Goal: Task Accomplishment & Management: Use online tool/utility

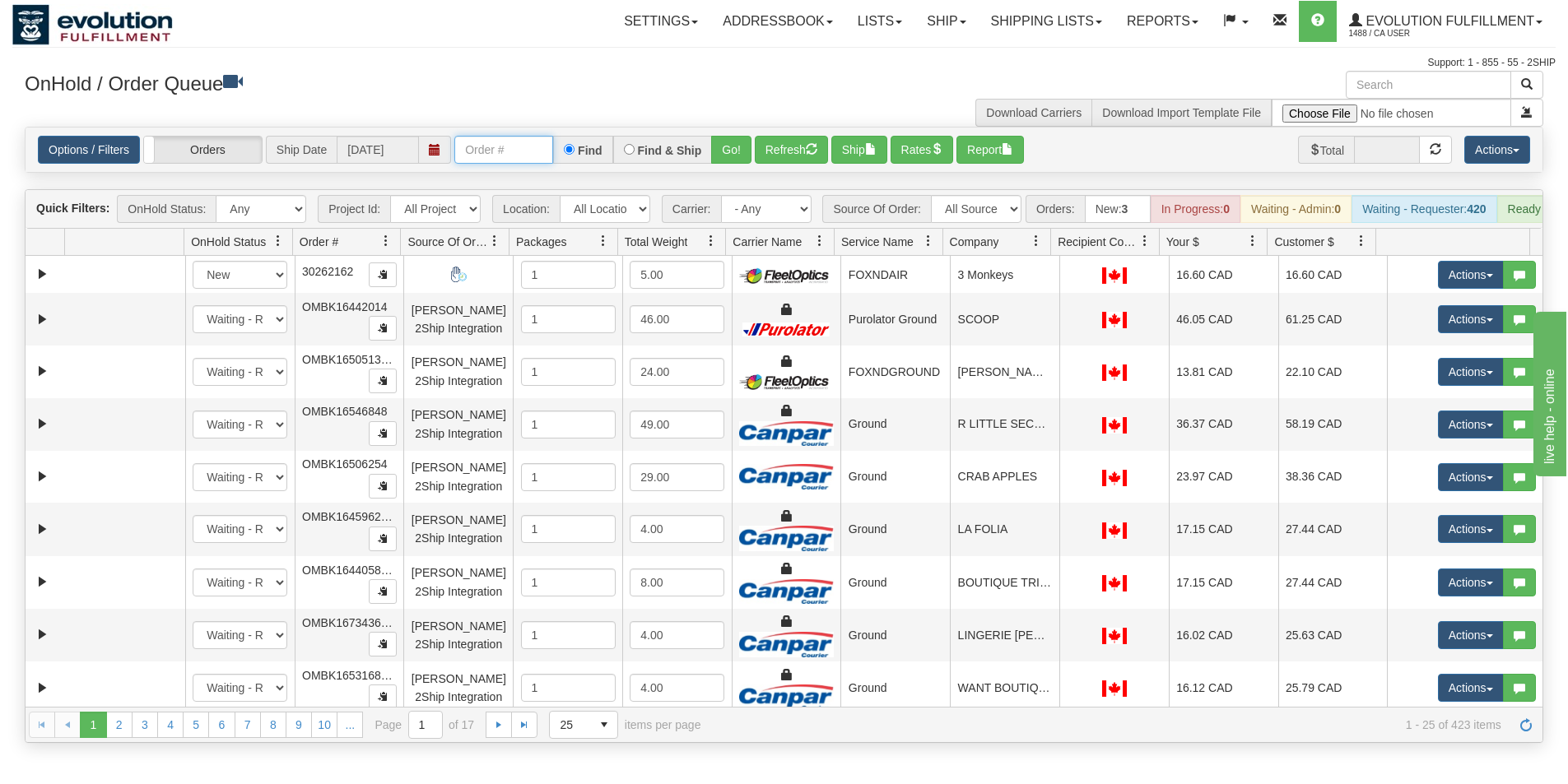
click at [514, 157] on input "text" at bounding box center [504, 149] width 99 height 28
click at [473, 145] on input "text" at bounding box center [504, 149] width 99 height 28
type input "OTOFW47024-1"
click at [728, 150] on button "Go!" at bounding box center [731, 149] width 41 height 28
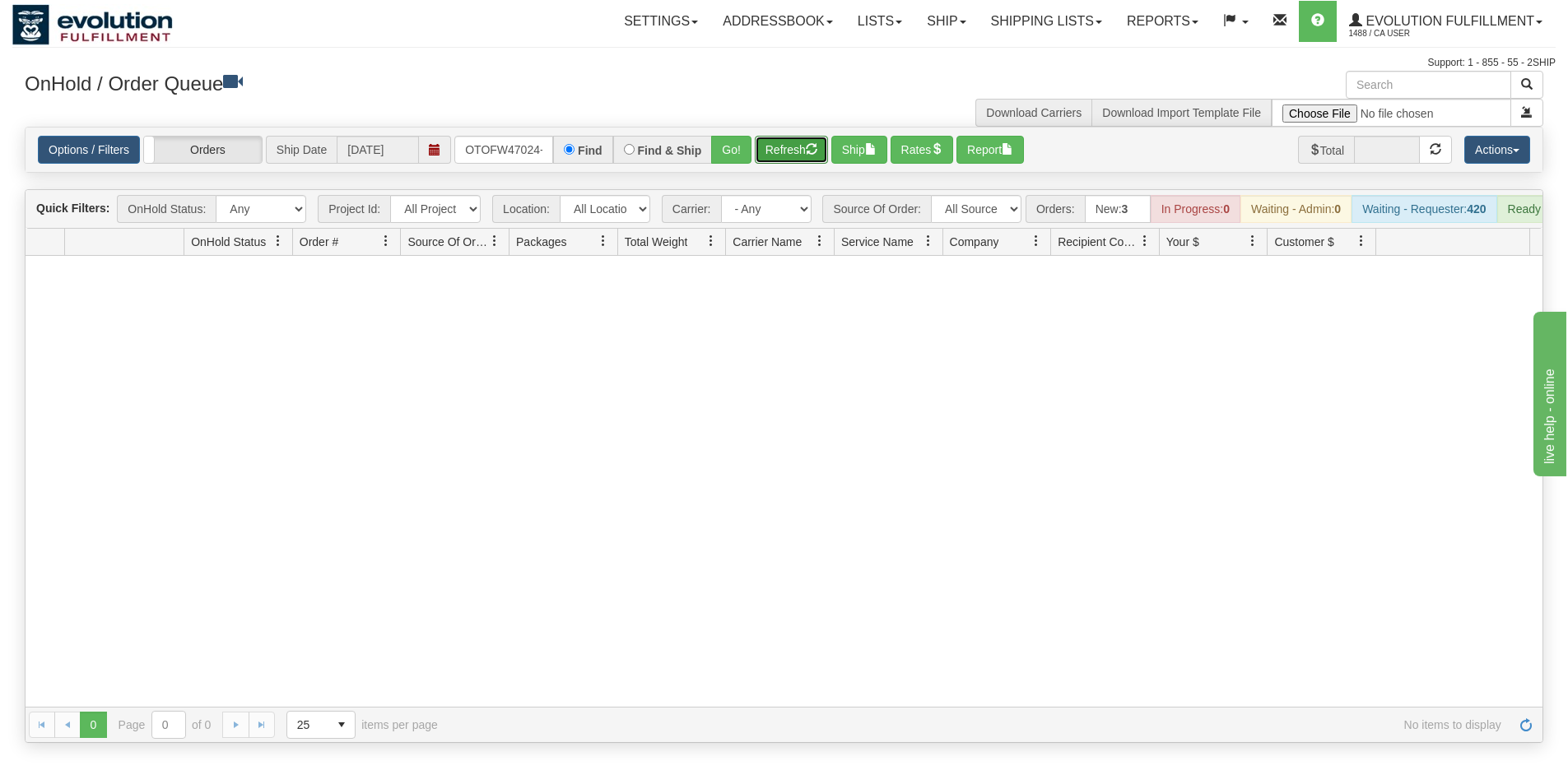
click at [780, 154] on button "Refresh" at bounding box center [791, 149] width 73 height 28
click at [1427, 27] on span "1488 / CA User" at bounding box center [1411, 34] width 124 height 17
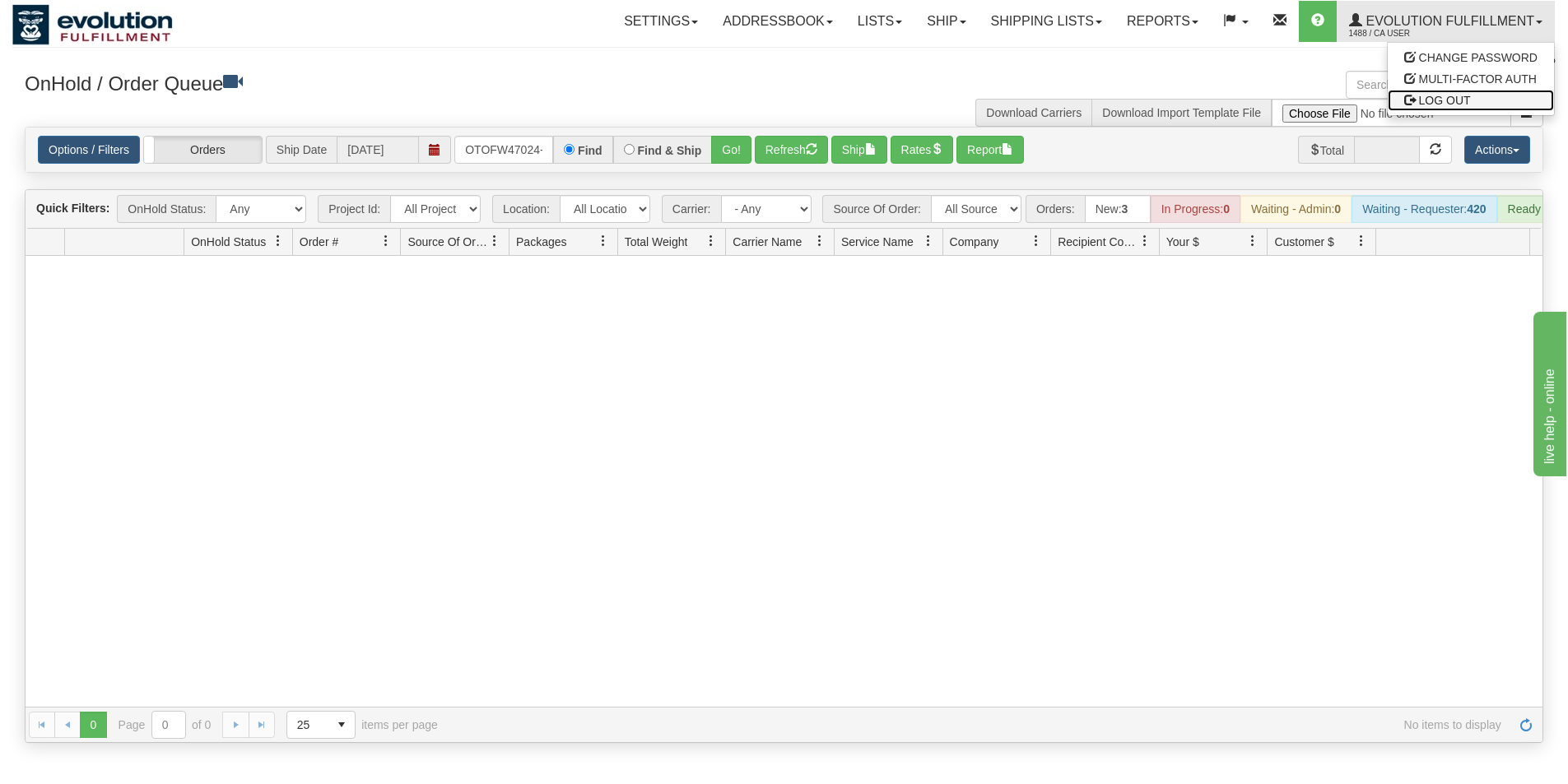
click at [1434, 95] on span "LOG OUT" at bounding box center [1445, 100] width 52 height 13
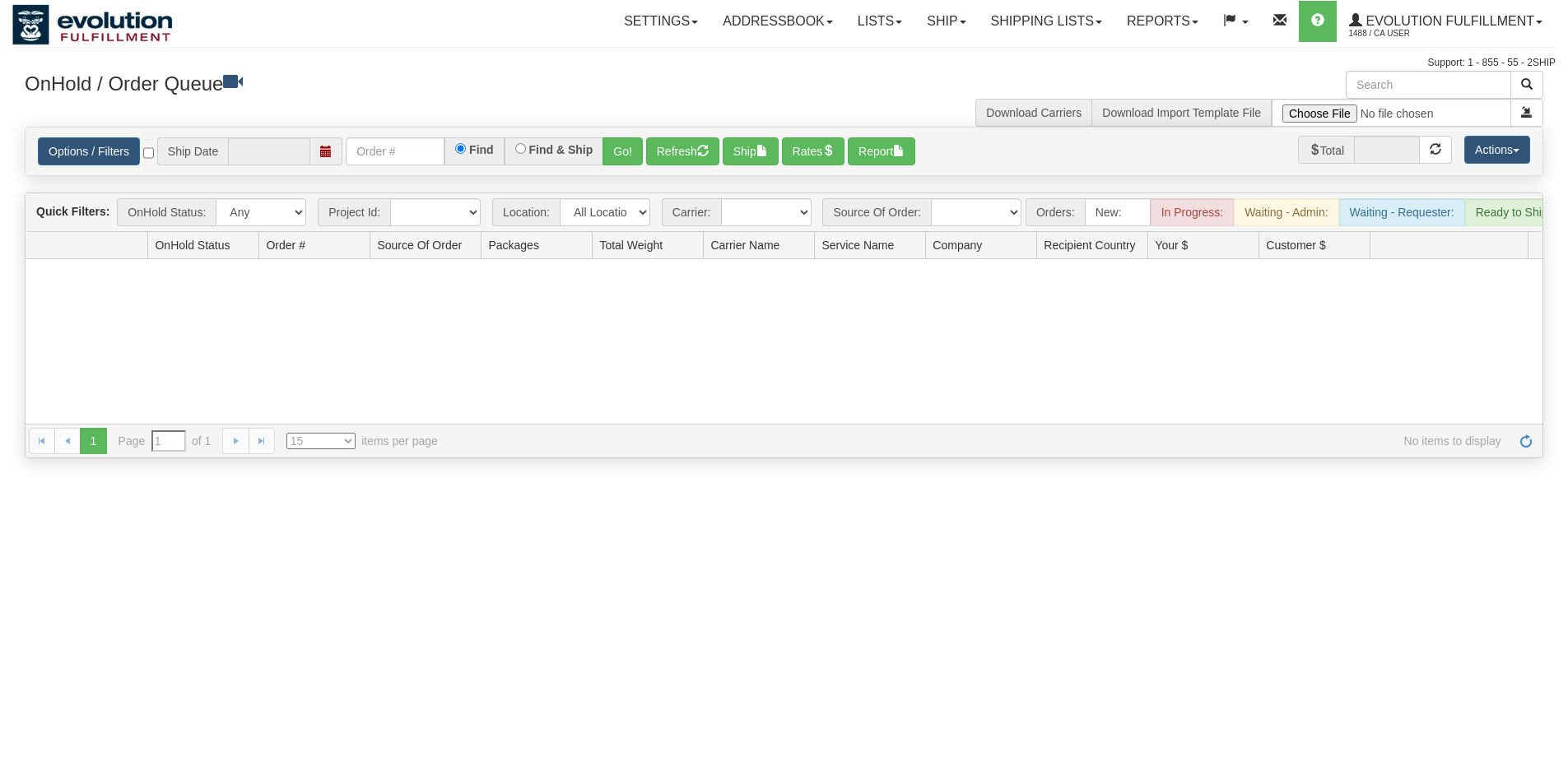
type input "[DATE]"
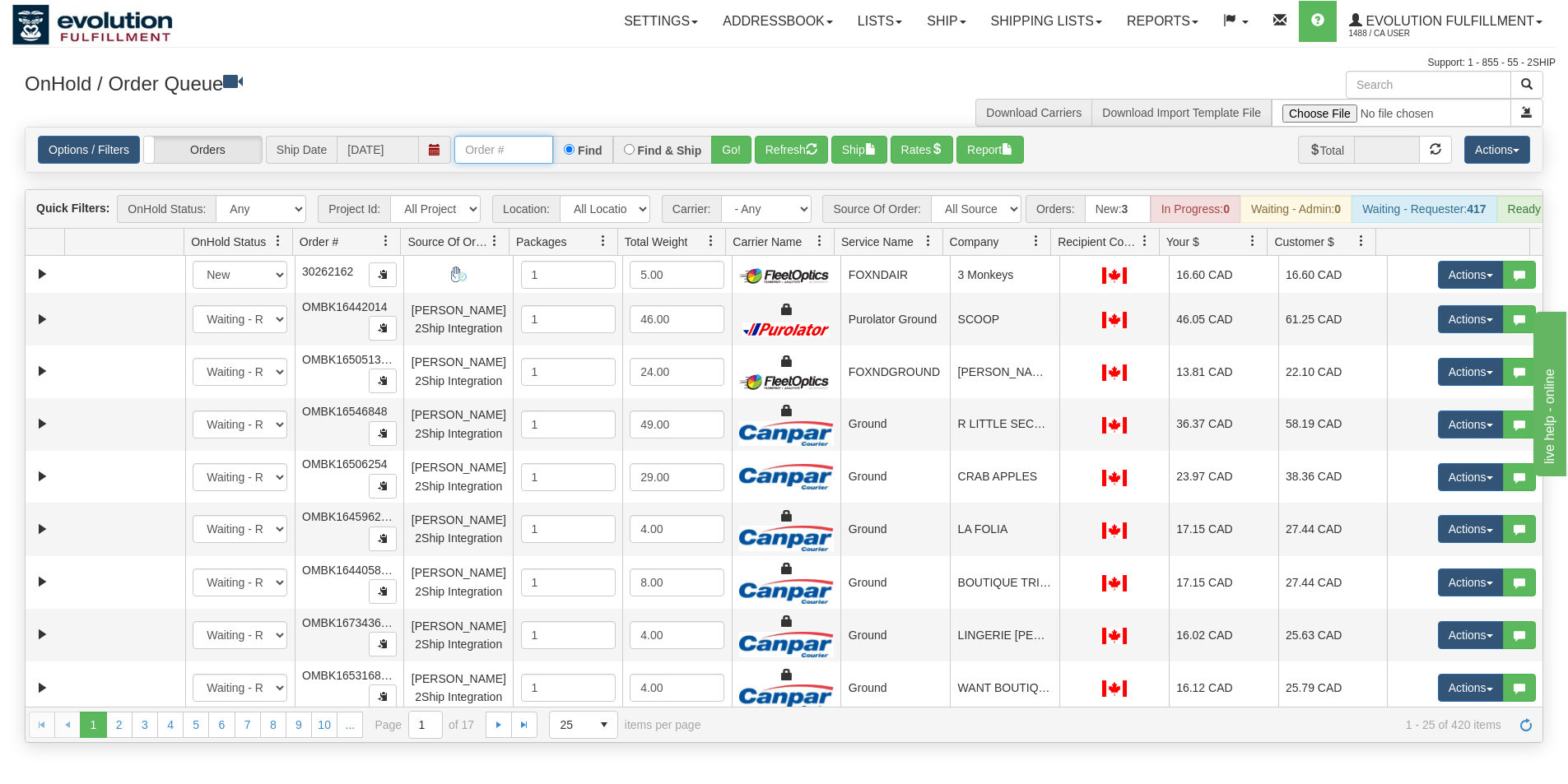
click at [483, 158] on input "text" at bounding box center [504, 149] width 99 height 28
click at [733, 148] on button "Go!" at bounding box center [731, 149] width 41 height 28
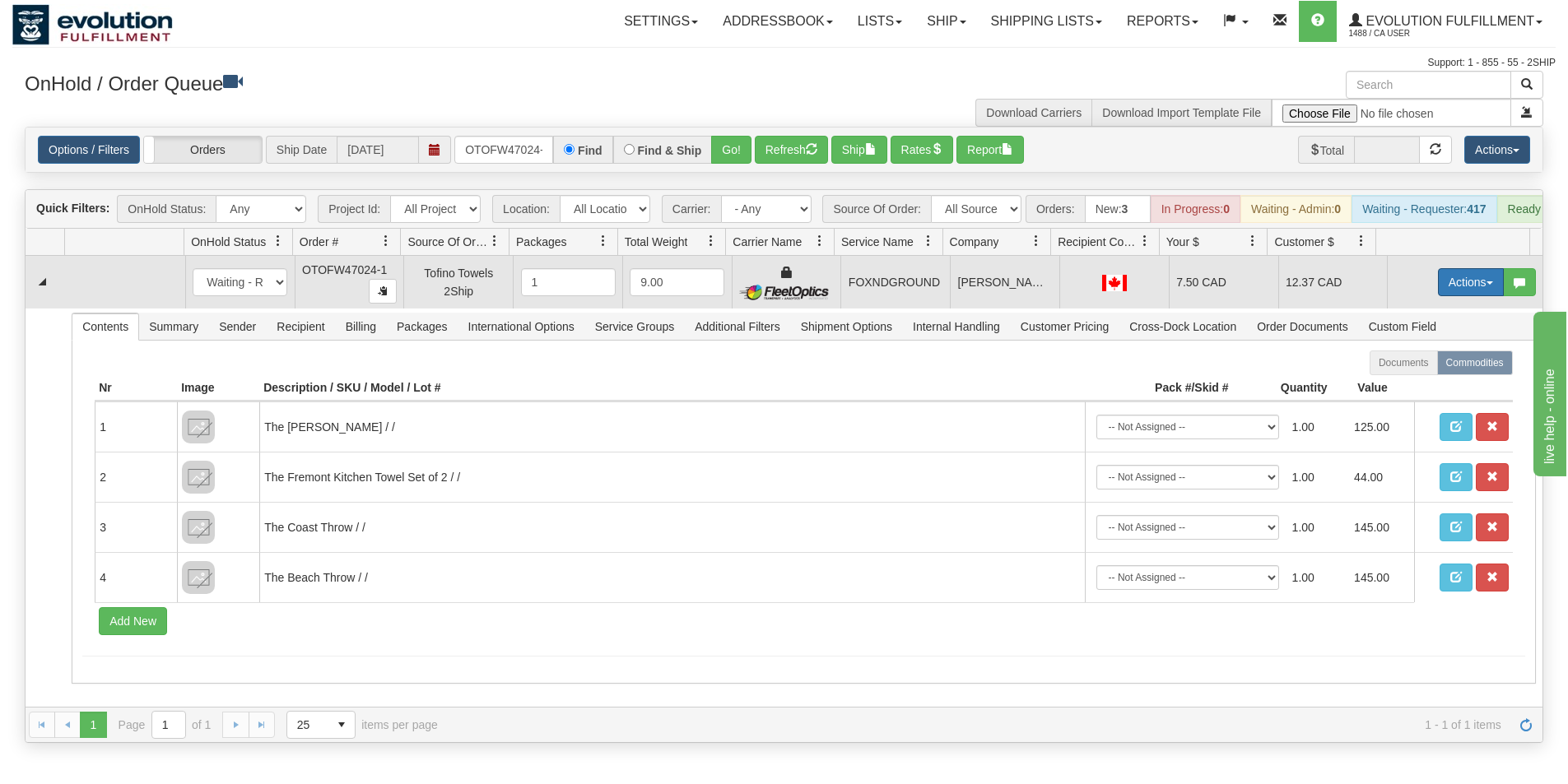
click at [1449, 296] on button "Actions" at bounding box center [1471, 282] width 65 height 28
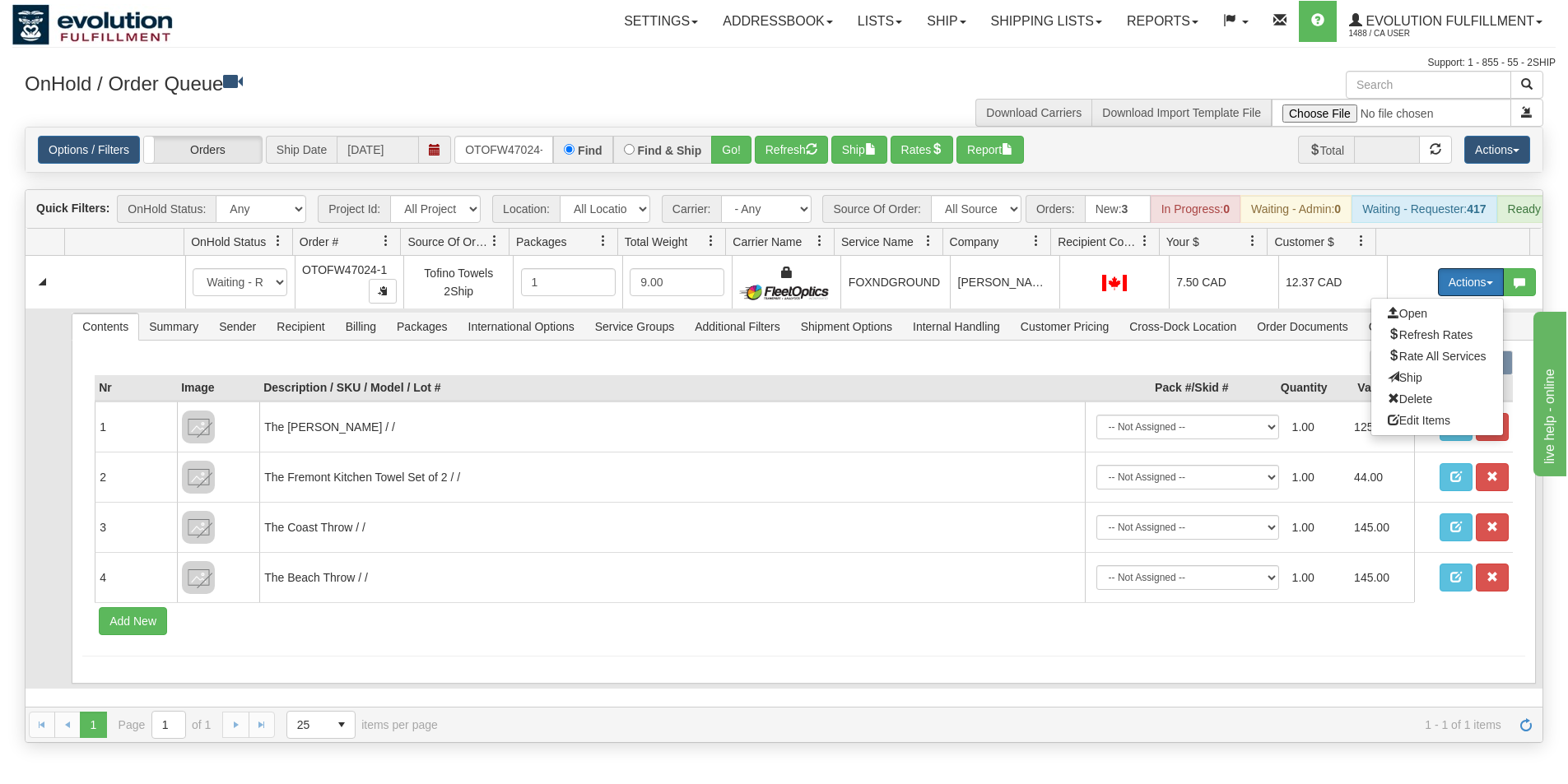
drag, startPoint x: 1406, startPoint y: 384, endPoint x: 1088, endPoint y: 403, distance: 318.6
click at [1404, 384] on span "Ship" at bounding box center [1405, 377] width 35 height 13
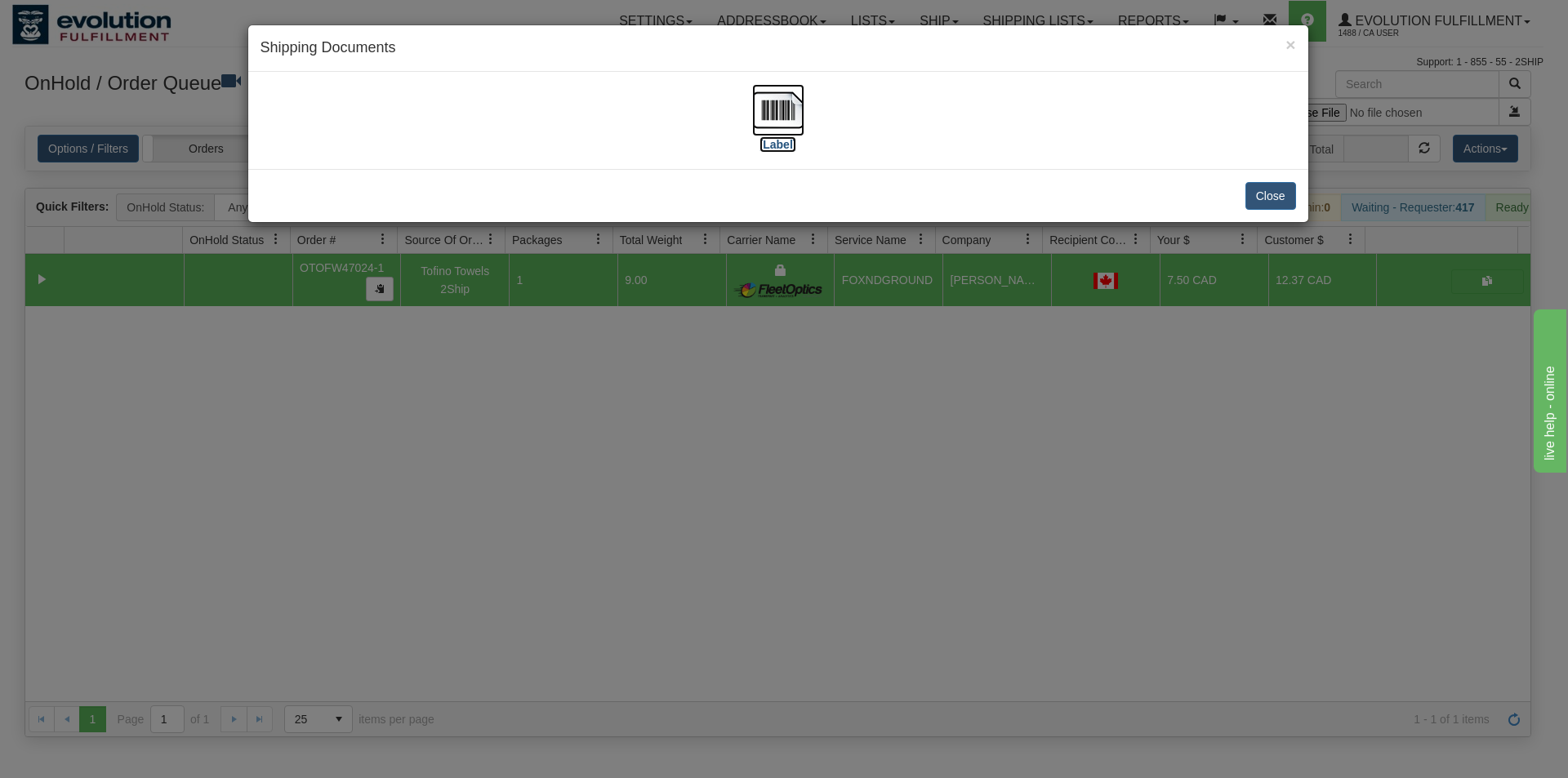
click at [770, 126] on img at bounding box center [777, 110] width 52 height 52
click at [713, 369] on div "× Shipping Documents [Label] Close" at bounding box center [784, 389] width 1568 height 778
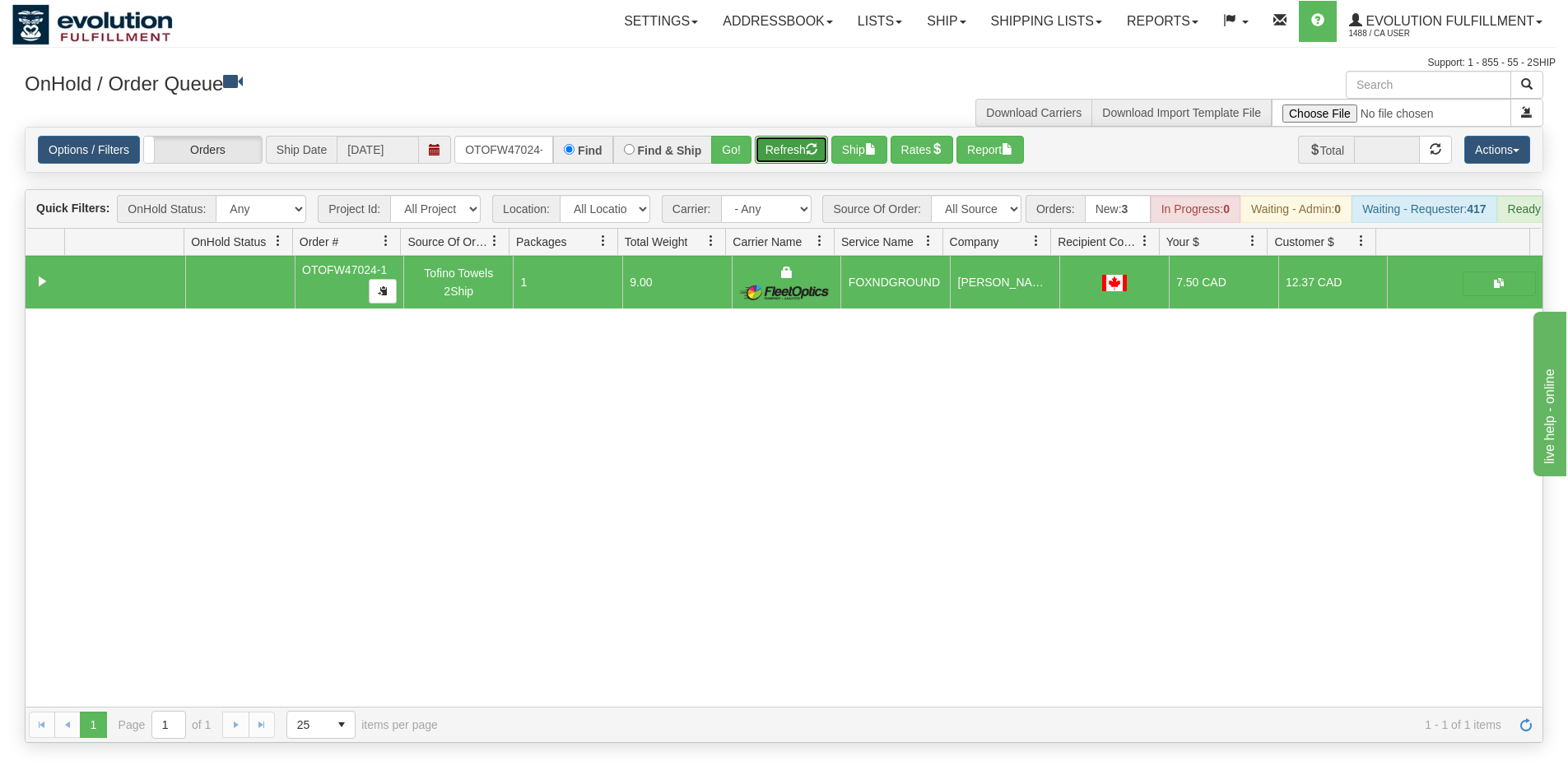
click at [799, 159] on button "Refresh" at bounding box center [791, 149] width 73 height 28
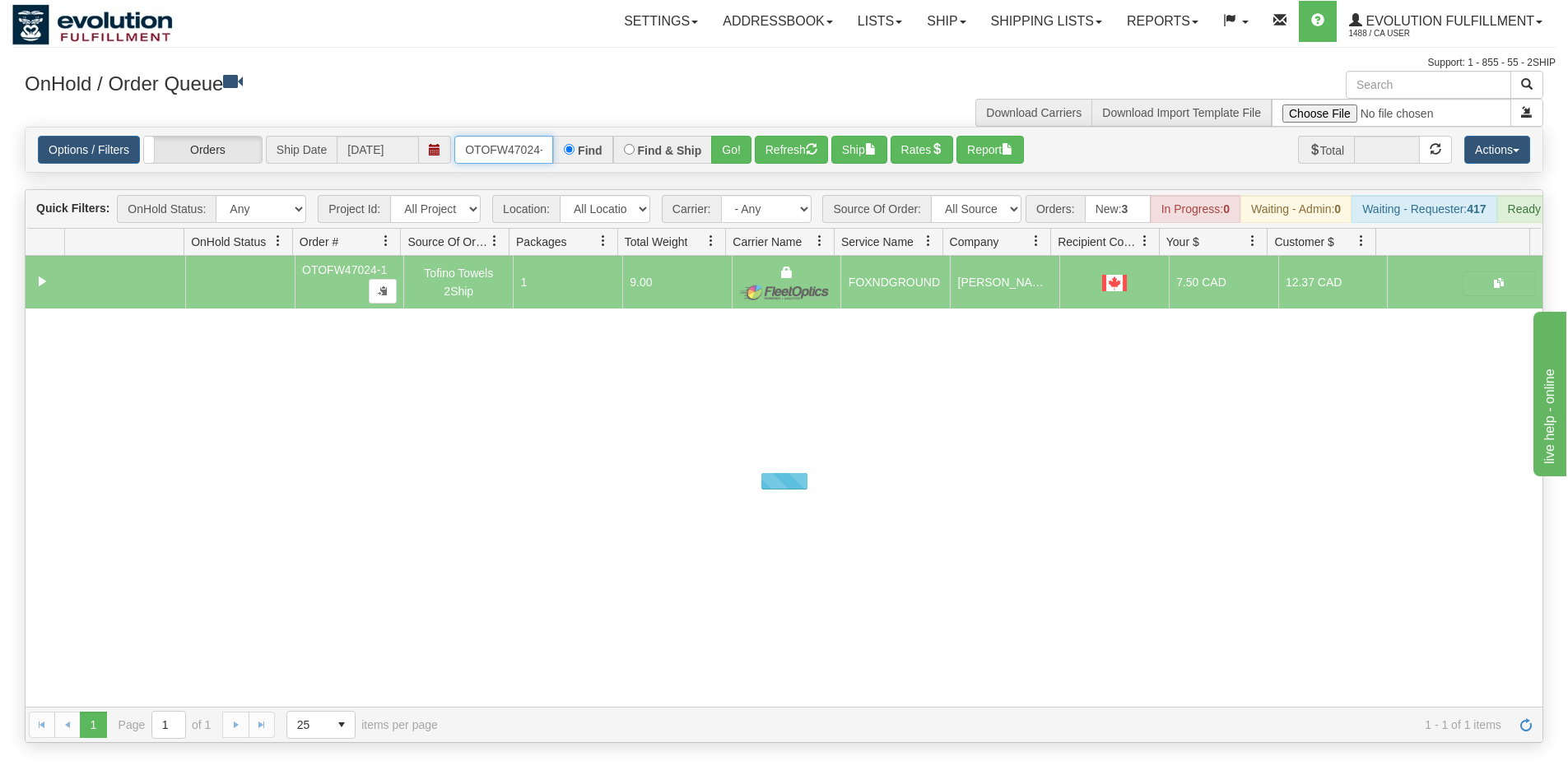
scroll to position [0, 7]
drag, startPoint x: 463, startPoint y: 154, endPoint x: 556, endPoint y: 160, distance: 93.2
click at [556, 160] on div "OTOFW47024-1 Find Find & Ship Go!" at bounding box center [603, 149] width 297 height 28
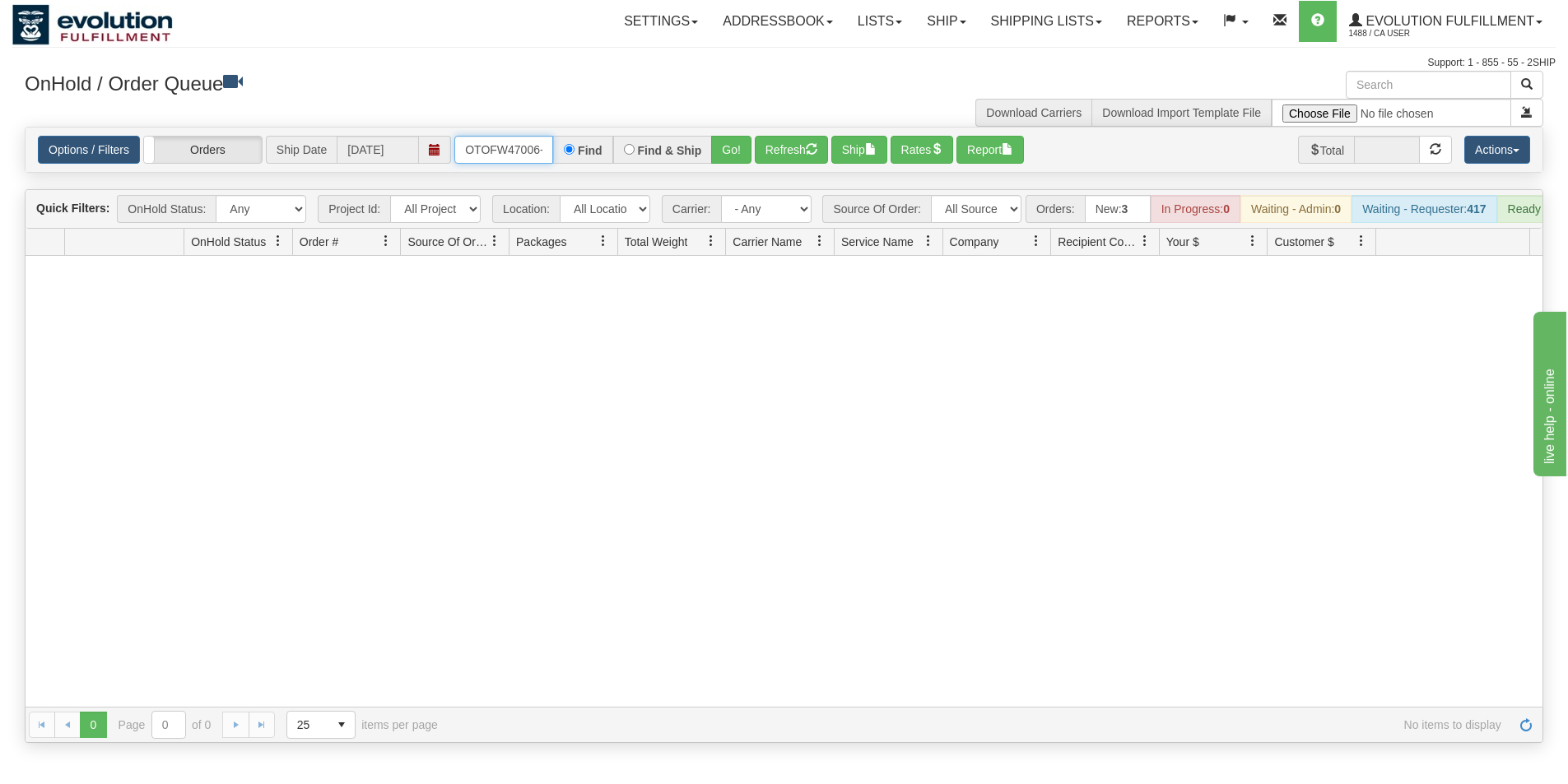
type input "OTOFW47006-1"
click at [726, 165] on div "Options / Filters Group Shipments Orders Ship Date 09/24/2025 OTOFW47006-1 Find…" at bounding box center [784, 149] width 1517 height 45
click at [726, 159] on button "Go!" at bounding box center [731, 149] width 41 height 28
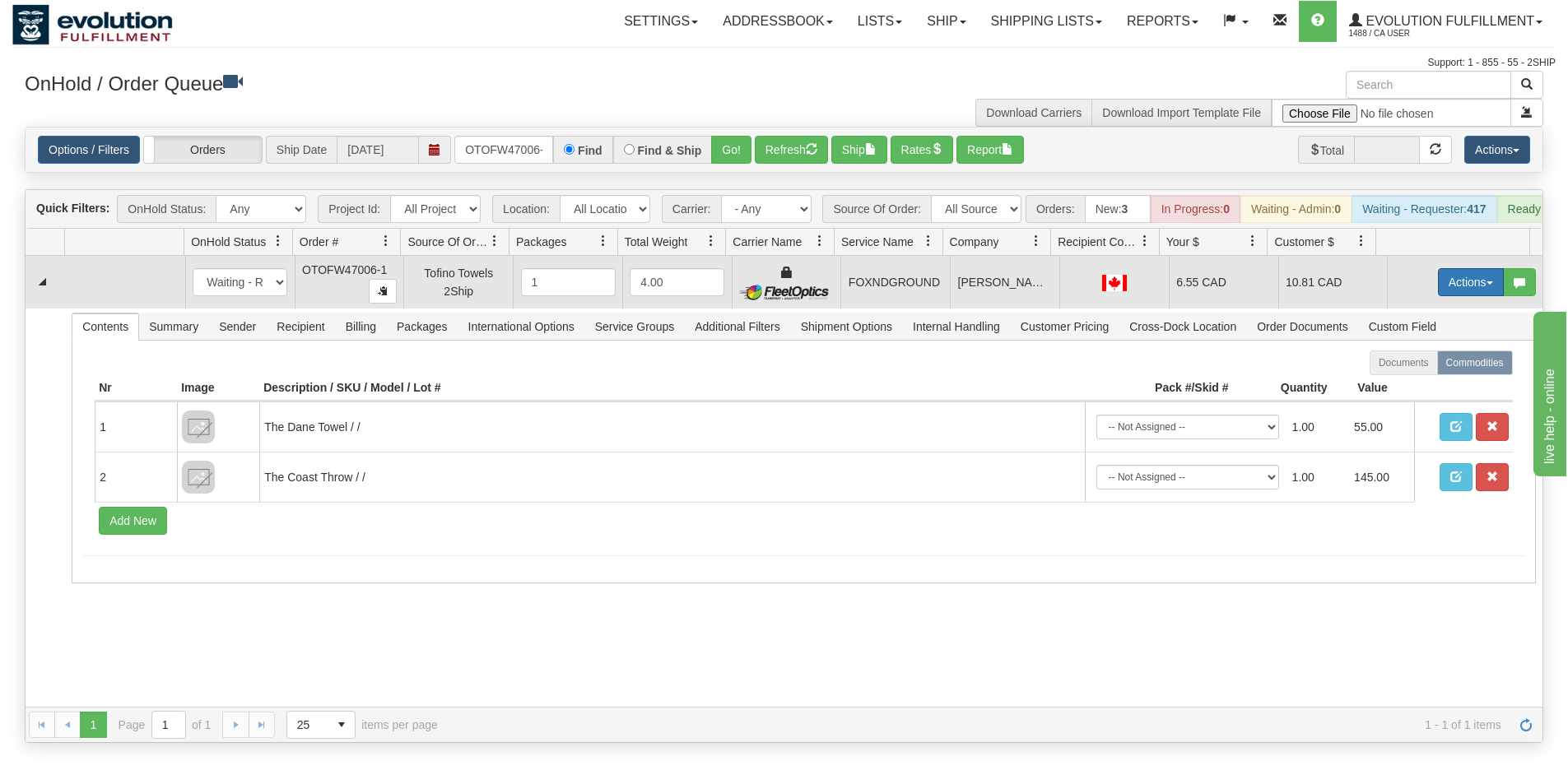
click at [1450, 293] on button "Actions" at bounding box center [1471, 282] width 65 height 28
click at [1406, 384] on span "Ship" at bounding box center [1405, 377] width 35 height 13
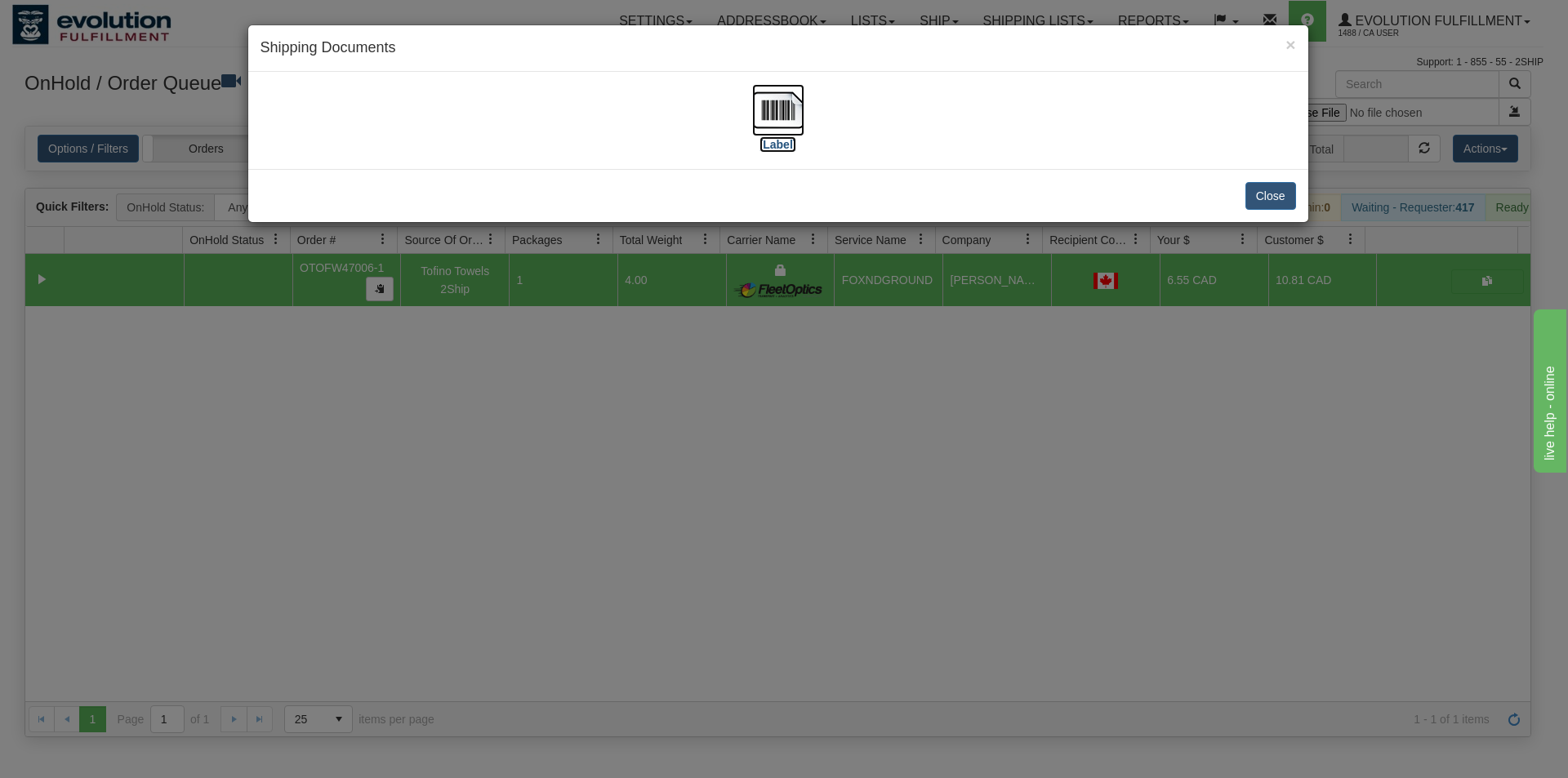
click at [801, 120] on img at bounding box center [777, 110] width 52 height 52
click at [824, 507] on div "× Shipping Documents [Label] Close" at bounding box center [784, 389] width 1568 height 778
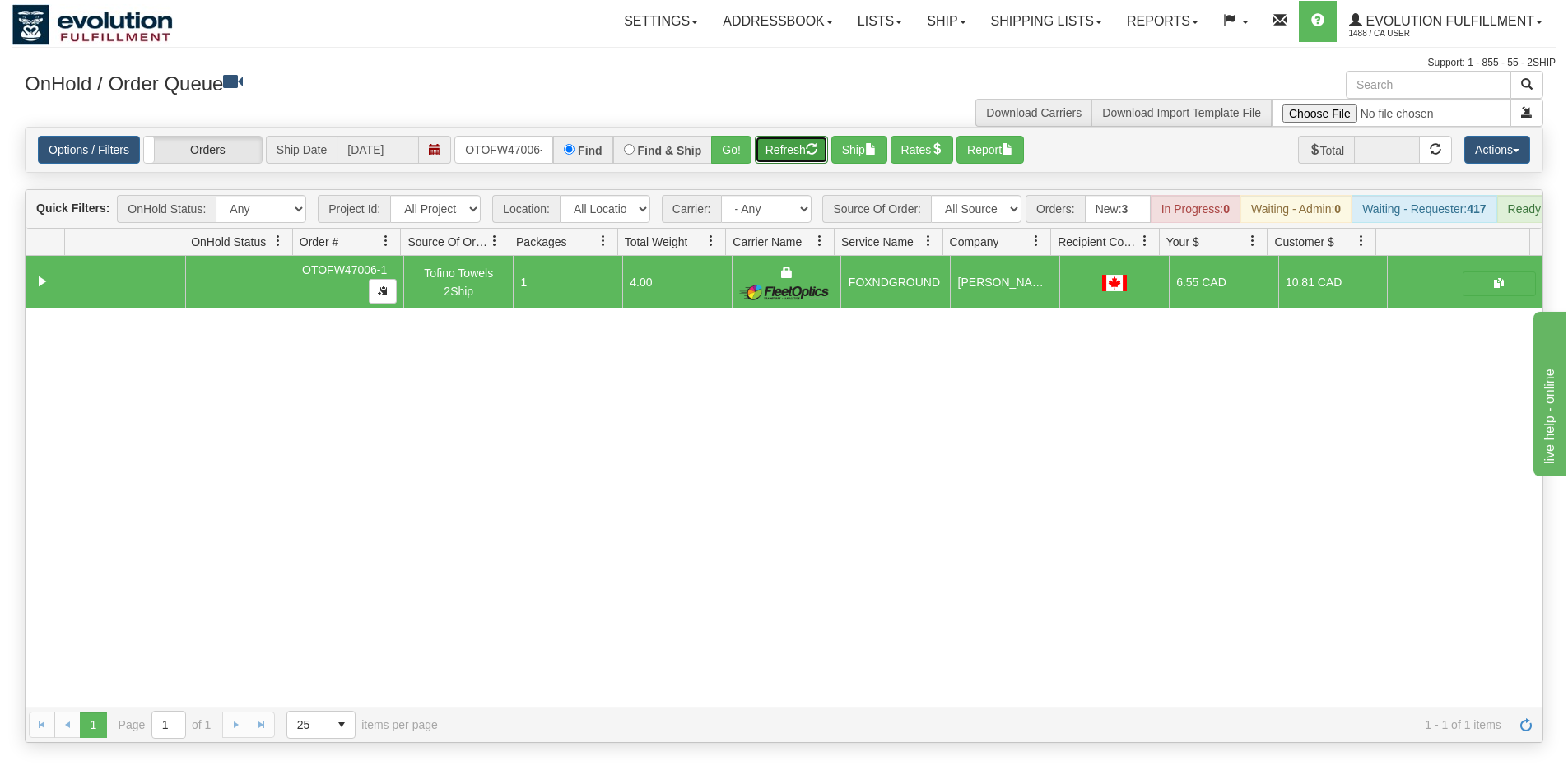
click at [786, 156] on button "Refresh" at bounding box center [791, 149] width 73 height 28
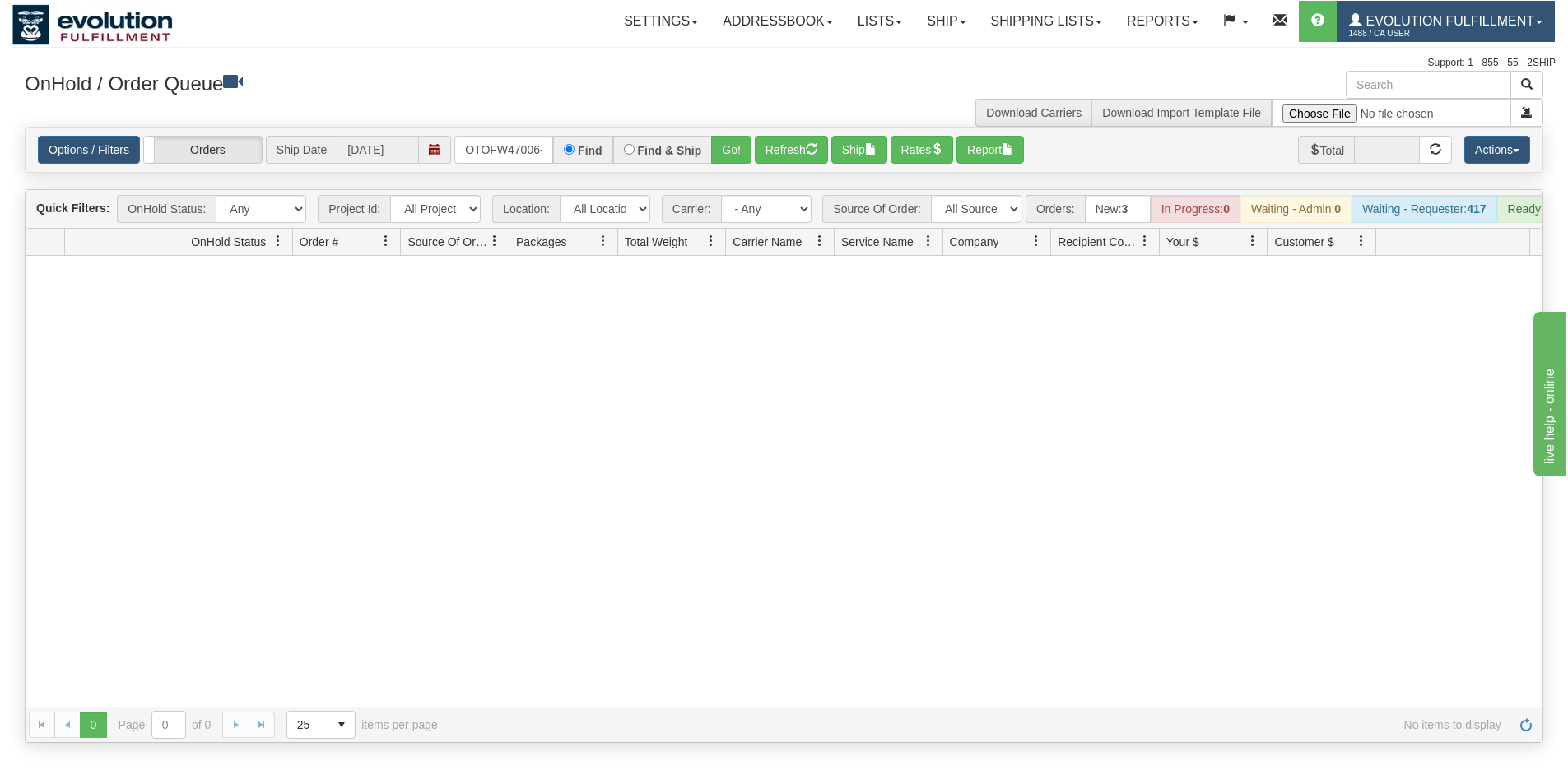
click at [1395, 25] on span "Evolution Fulfillment" at bounding box center [1448, 21] width 172 height 14
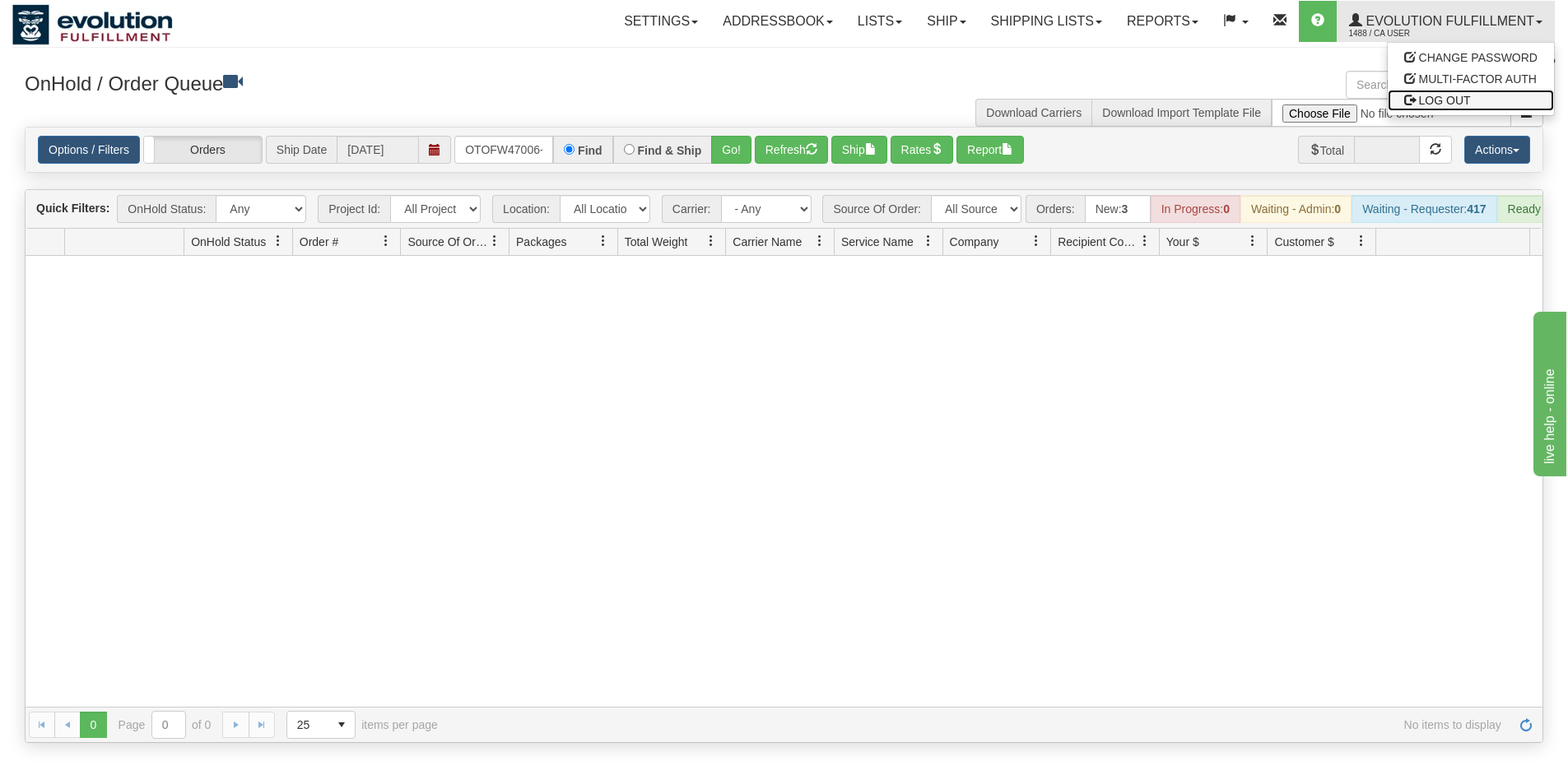
click at [1421, 100] on span "LOG OUT" at bounding box center [1445, 100] width 52 height 13
